Goal: Task Accomplishment & Management: Use online tool/utility

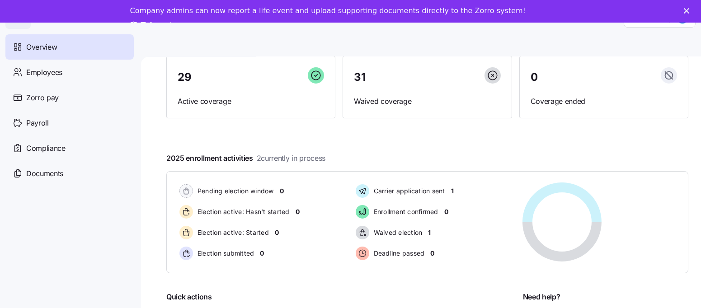
scroll to position [145, 0]
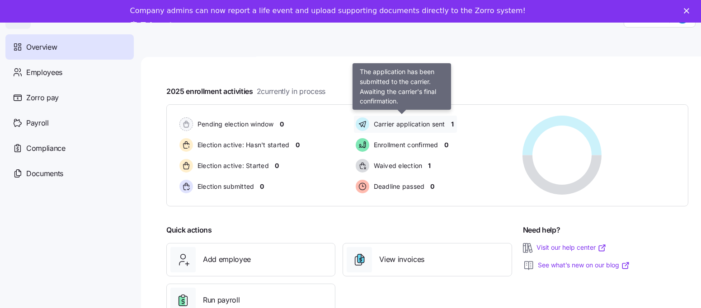
click at [419, 122] on span "Carrier application sent" at bounding box center [408, 124] width 74 height 9
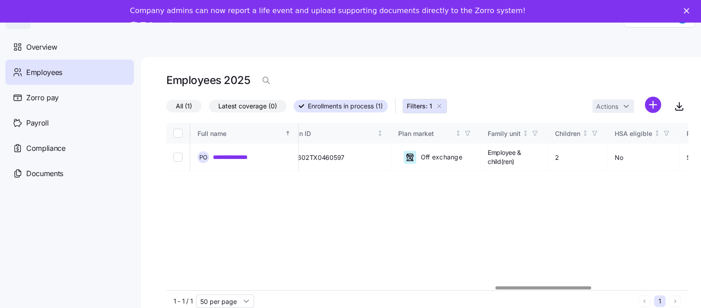
scroll to position [0, 1815]
click at [551, 286] on div at bounding box center [542, 287] width 95 height 3
drag, startPoint x: 229, startPoint y: 159, endPoint x: 210, endPoint y: 168, distance: 21.0
click at [229, 159] on link "**********" at bounding box center [239, 157] width 53 height 9
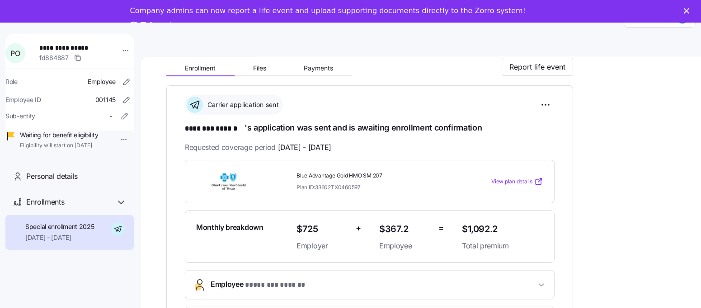
scroll to position [50, 0]
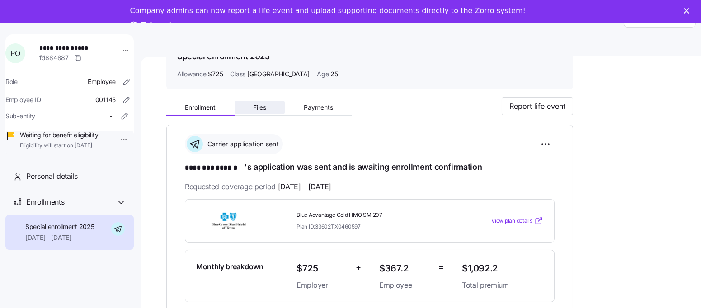
click at [258, 105] on span "Files" at bounding box center [259, 107] width 13 height 6
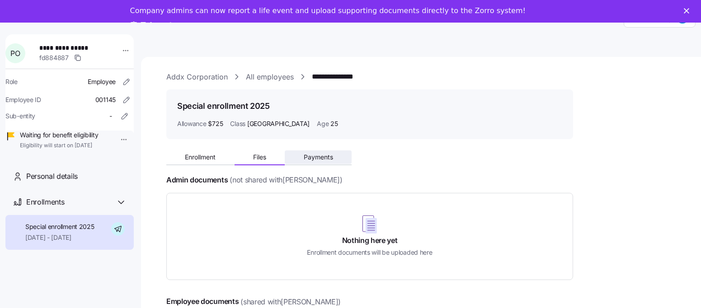
click at [311, 158] on span "Payments" at bounding box center [318, 157] width 29 height 6
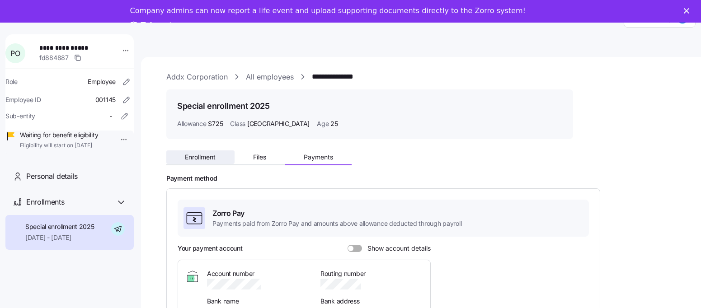
click at [186, 156] on span "Enrollment" at bounding box center [200, 157] width 31 height 6
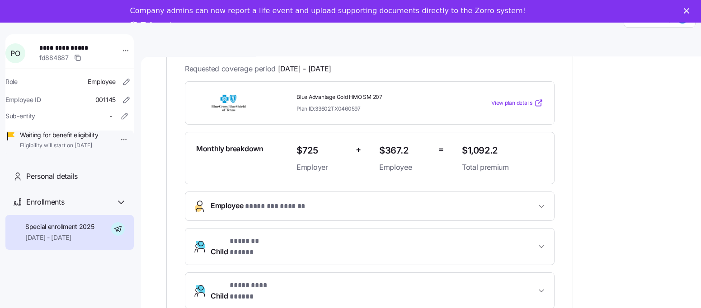
scroll to position [154, 0]
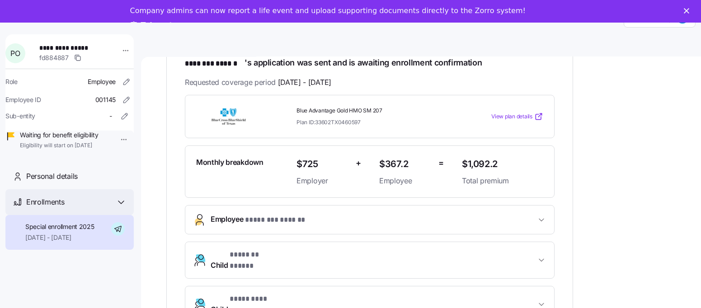
click at [118, 208] on icon at bounding box center [121, 202] width 11 height 11
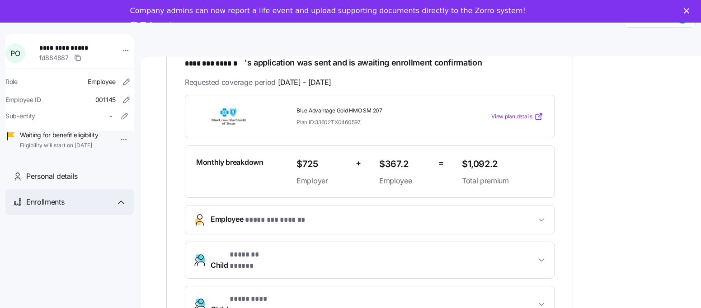
click at [121, 208] on icon at bounding box center [121, 202] width 11 height 11
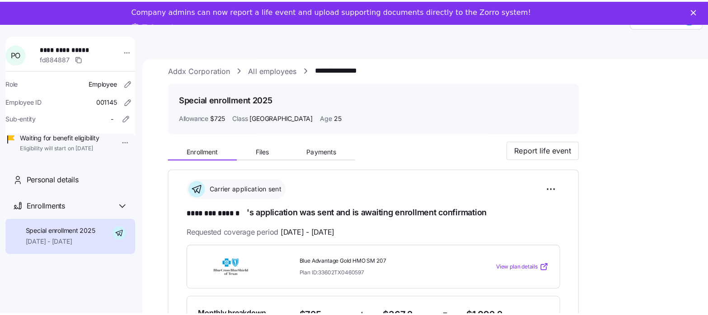
scroll to position [0, 0]
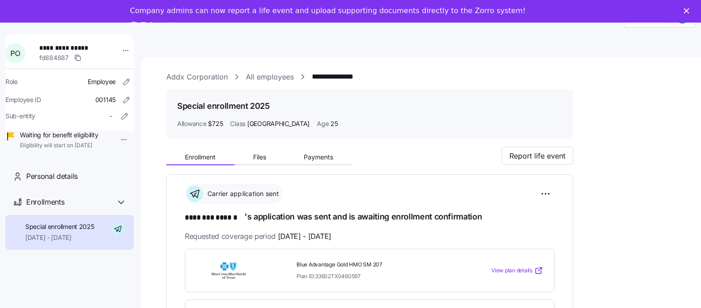
click at [187, 21] on link "Take a tour" at bounding box center [158, 26] width 56 height 10
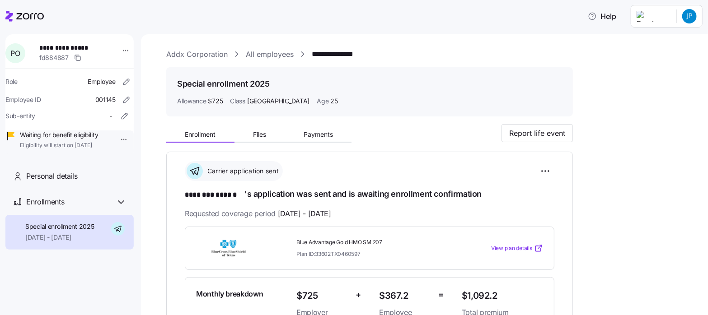
click at [693, 15] on html "**********" at bounding box center [354, 155] width 708 height 310
click at [661, 66] on div "Log out" at bounding box center [653, 70] width 35 height 10
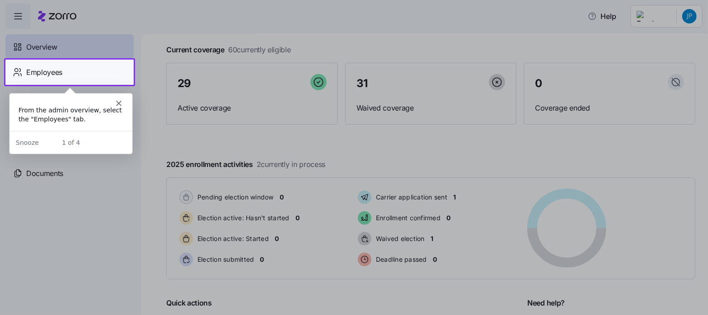
click at [96, 237] on div at bounding box center [354, 200] width 708 height 230
drag, startPoint x: 40, startPoint y: 74, endPoint x: 40, endPoint y: 84, distance: 9.9
click at [40, 74] on span "Employees" at bounding box center [44, 72] width 36 height 11
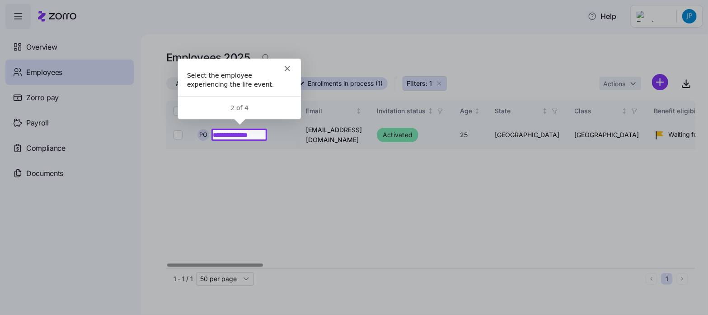
click at [244, 134] on link "**********" at bounding box center [239, 135] width 53 height 9
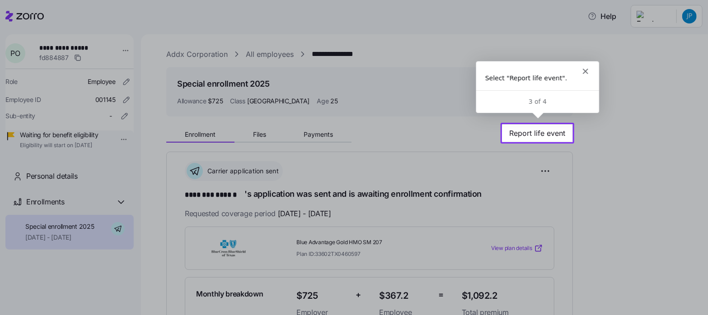
click at [585, 69] on icon "Close" at bounding box center [584, 70] width 5 height 5
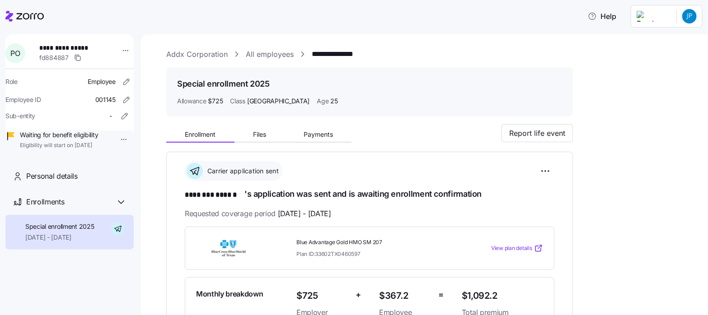
click at [32, 12] on icon at bounding box center [24, 16] width 38 height 11
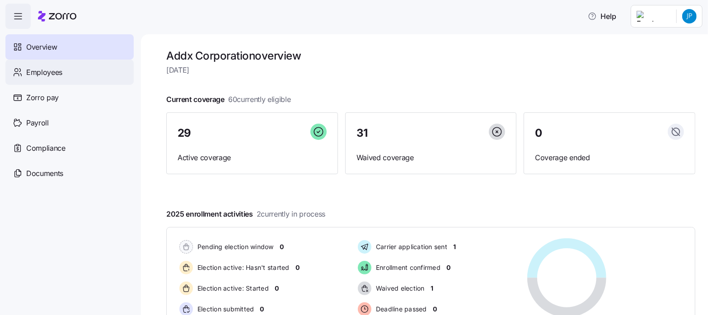
click at [48, 74] on span "Employees" at bounding box center [44, 72] width 36 height 11
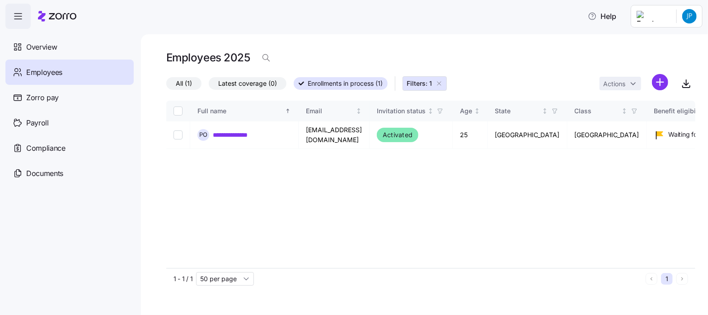
click at [439, 83] on icon "button" at bounding box center [439, 83] width 7 height 7
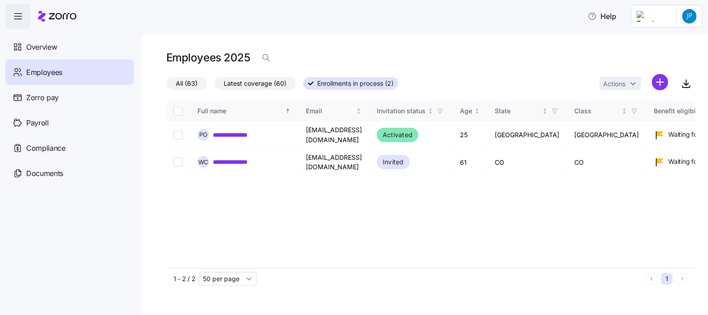
click at [187, 82] on span "All (63)" at bounding box center [187, 84] width 22 height 12
click at [166, 86] on input "All (63)" at bounding box center [166, 86] width 0 height 0
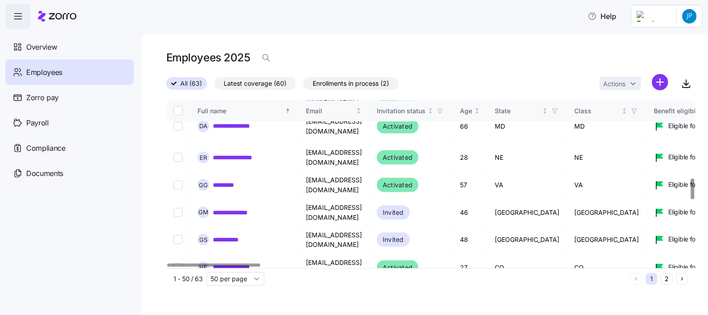
scroll to position [640, 0]
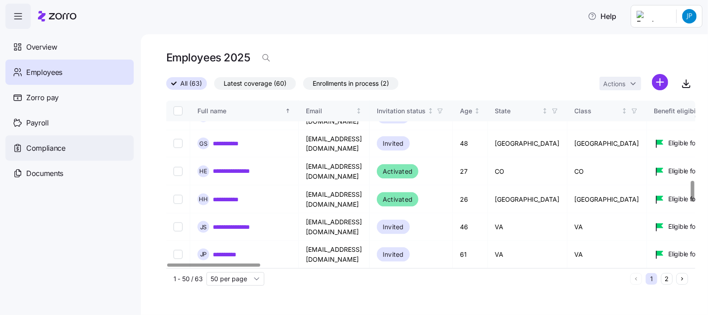
drag, startPoint x: 226, startPoint y: 181, endPoint x: 89, endPoint y: 146, distance: 141.1
click at [226, 250] on link "**********" at bounding box center [229, 254] width 33 height 9
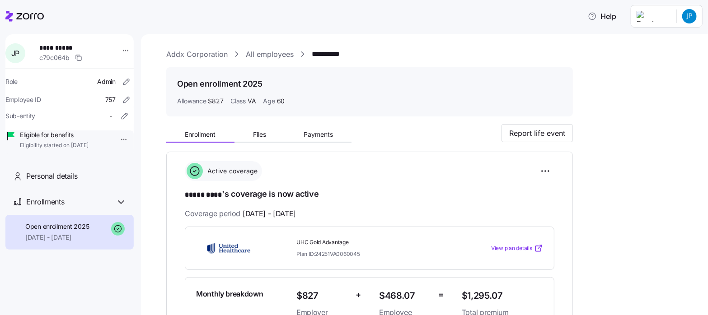
drag, startPoint x: 192, startPoint y: 52, endPoint x: 186, endPoint y: 57, distance: 8.6
click at [192, 52] on link "Addx Corporation" at bounding box center [196, 54] width 61 height 11
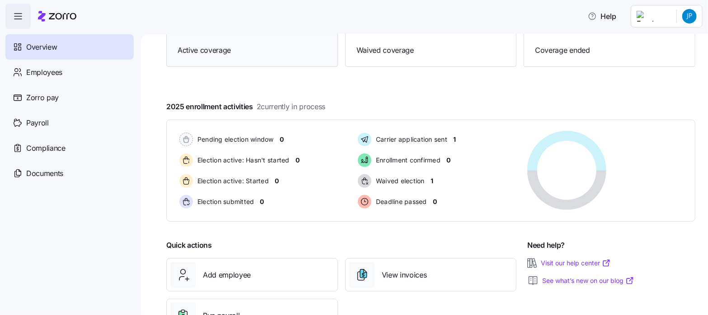
scroll to position [145, 0]
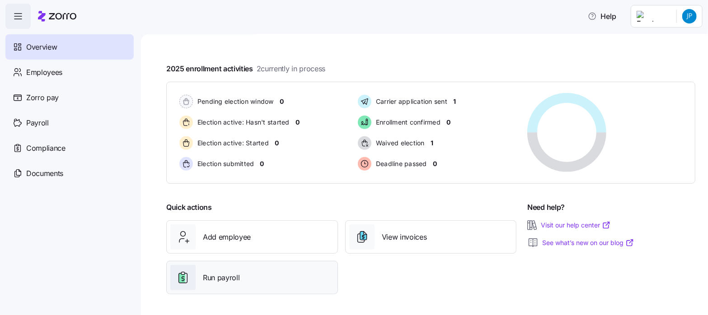
click at [222, 277] on span "Run payroll" at bounding box center [221, 277] width 37 height 11
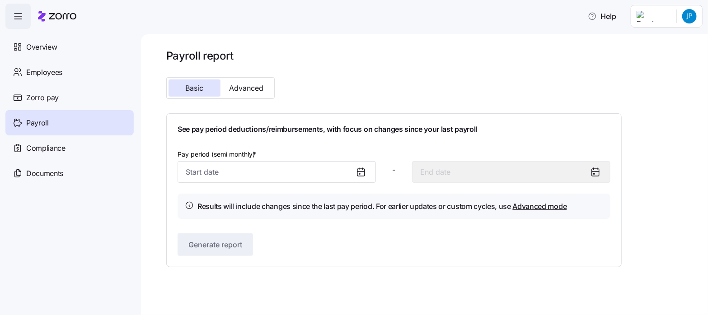
click at [361, 174] on icon at bounding box center [361, 172] width 11 height 11
click at [222, 172] on input "Pay period (semi monthly) *" at bounding box center [277, 172] width 198 height 22
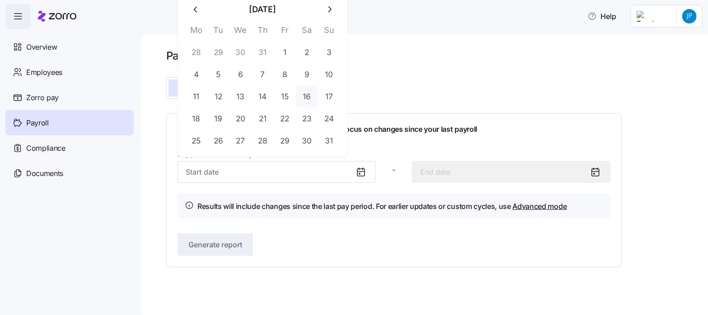
click at [308, 97] on button "16" at bounding box center [307, 97] width 22 height 22
type input "August 16, 2025"
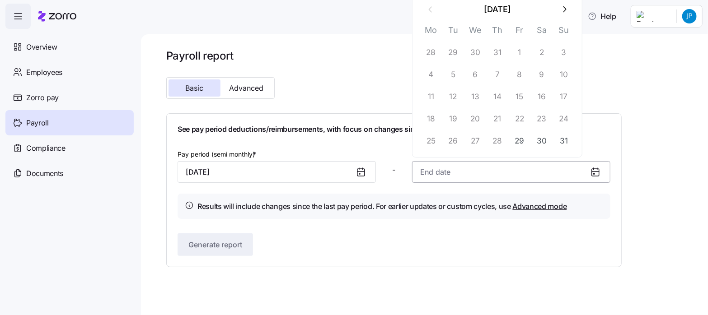
click at [436, 173] on input at bounding box center [511, 172] width 198 height 22
click at [560, 141] on button "31" at bounding box center [564, 141] width 22 height 22
type input "August 31, 2025"
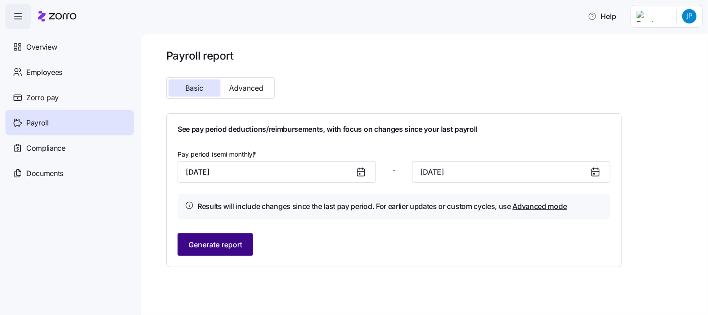
click at [212, 243] on span "Generate report" at bounding box center [215, 244] width 54 height 11
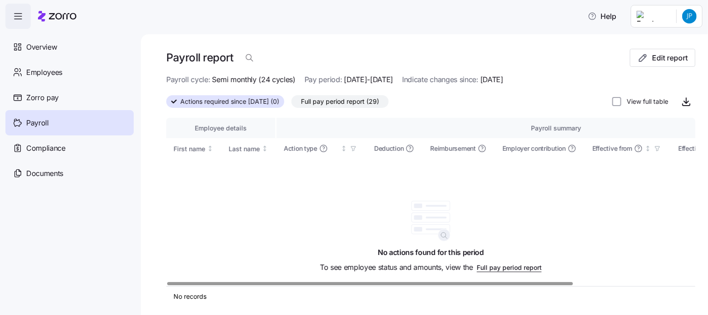
click at [344, 101] on span "Full pay period report (29)" at bounding box center [340, 102] width 78 height 12
click at [291, 104] on input "Full pay period report (29)" at bounding box center [291, 104] width 0 height 0
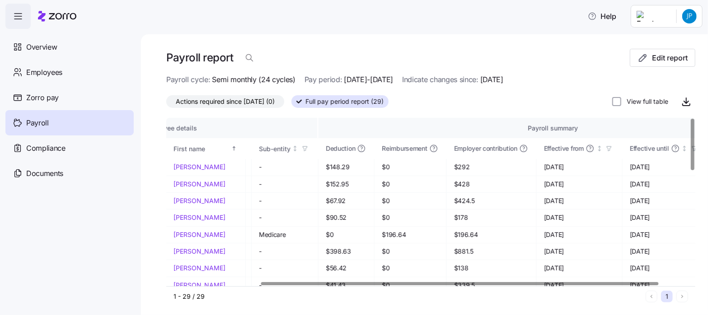
scroll to position [0, 154]
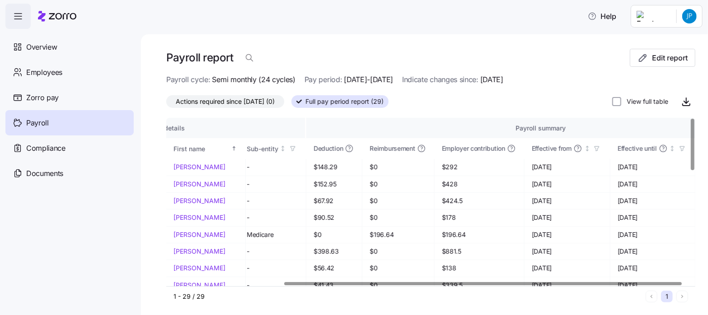
click at [491, 283] on div at bounding box center [483, 283] width 398 height 3
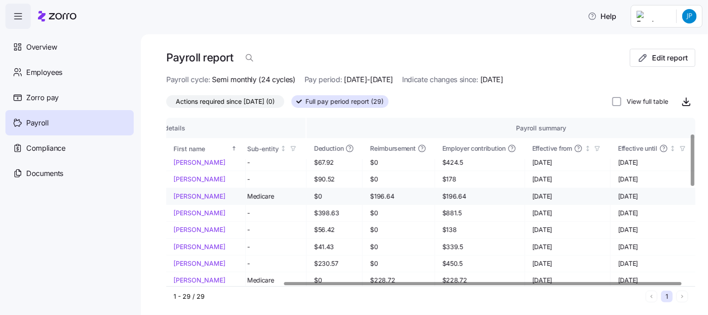
scroll to position [25, 153]
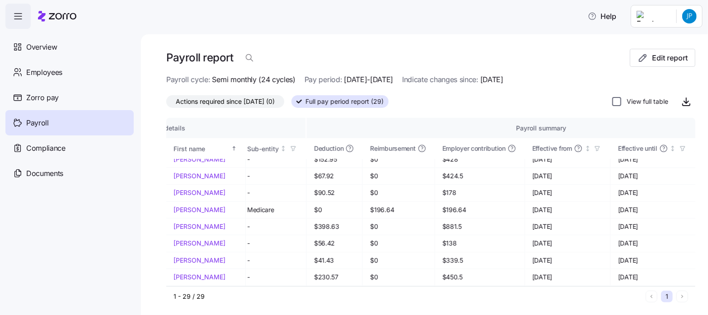
click at [612, 103] on input "View full table" at bounding box center [616, 101] width 9 height 9
checkbox input "true"
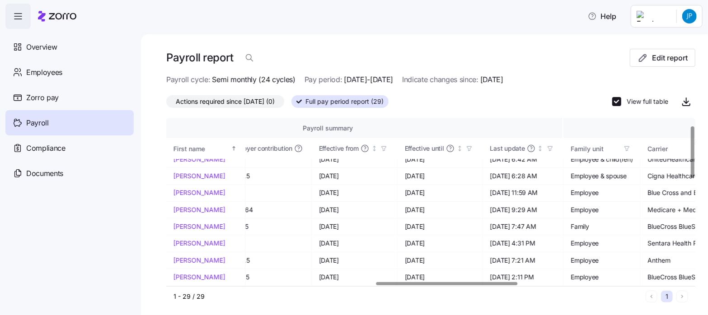
scroll to position [25, 774]
click at [469, 286] on div at bounding box center [447, 283] width 141 height 3
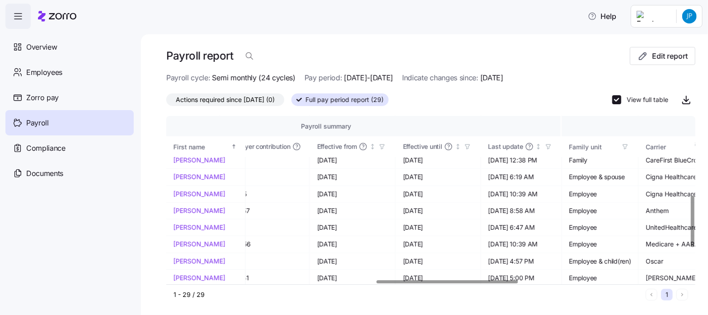
scroll to position [258, 774]
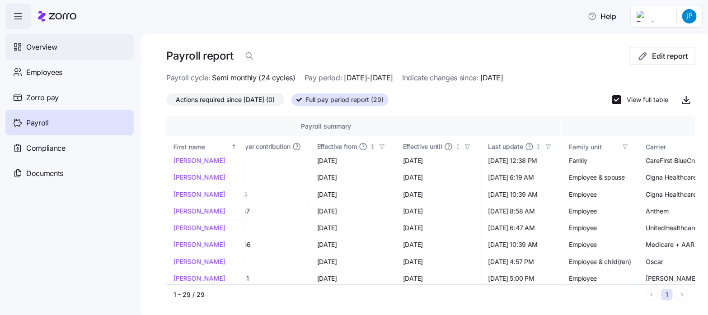
drag, startPoint x: 41, startPoint y: 47, endPoint x: 23, endPoint y: 54, distance: 19.1
click at [41, 47] on span "Overview" at bounding box center [41, 47] width 31 height 11
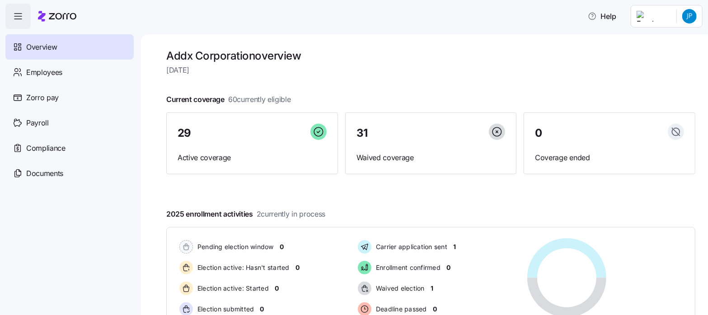
click at [687, 21] on html "Help Overview Employees Zorro pay Payroll Compliance Documents Addx Corporation…" at bounding box center [354, 155] width 708 height 310
click at [659, 92] on div "Log out" at bounding box center [653, 92] width 35 height 10
